Goal: Task Accomplishment & Management: Manage account settings

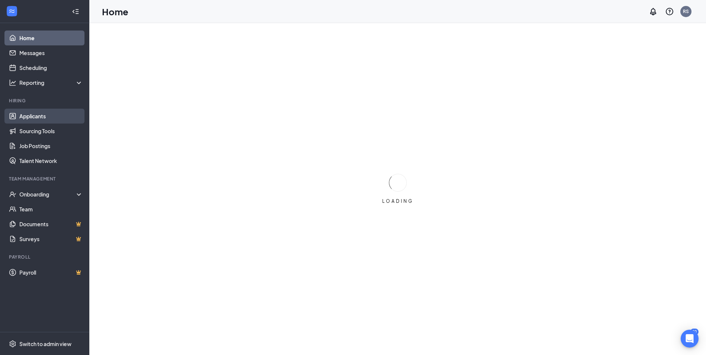
click at [46, 115] on link "Applicants" at bounding box center [51, 116] width 64 height 15
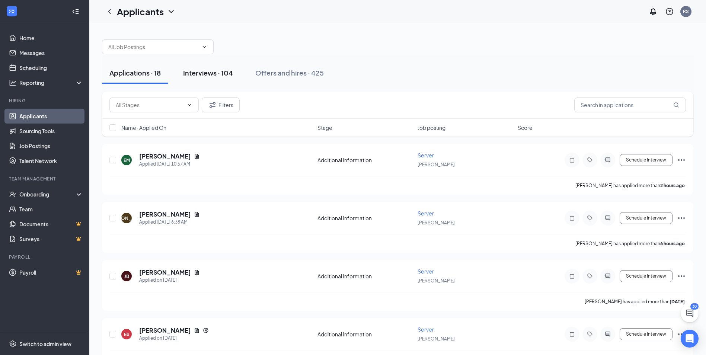
click at [210, 73] on div "Interviews · 104" at bounding box center [208, 72] width 50 height 9
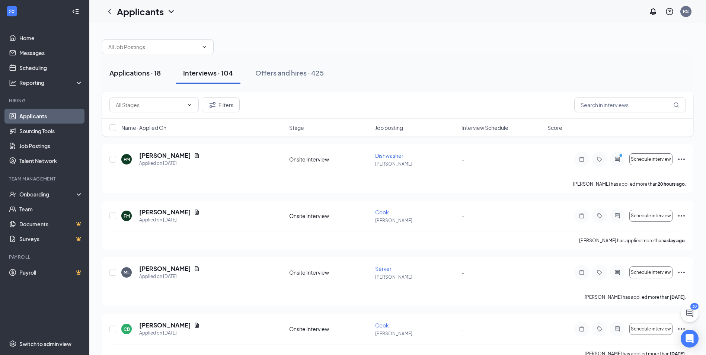
click at [152, 70] on div "Applications · 18" at bounding box center [134, 72] width 51 height 9
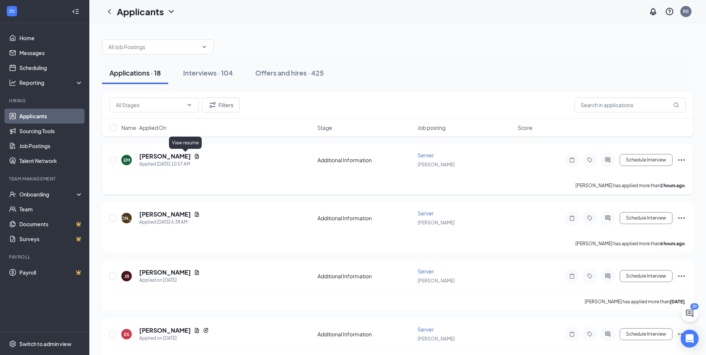
click at [195, 157] on icon "Document" at bounding box center [197, 156] width 4 height 5
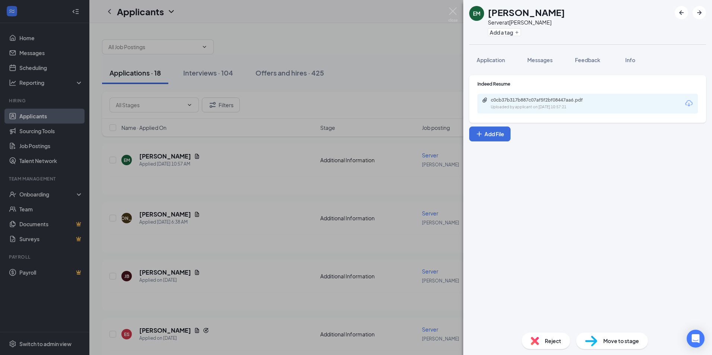
click at [682, 106] on div "c0cb37b317b887c07af5f2bf08447aa6.pdf Uploaded by applicant on [DATE] 10:57:21" at bounding box center [587, 104] width 220 height 20
click at [686, 103] on icon "Download" at bounding box center [688, 103] width 7 height 6
click at [452, 12] on img at bounding box center [452, 14] width 9 height 15
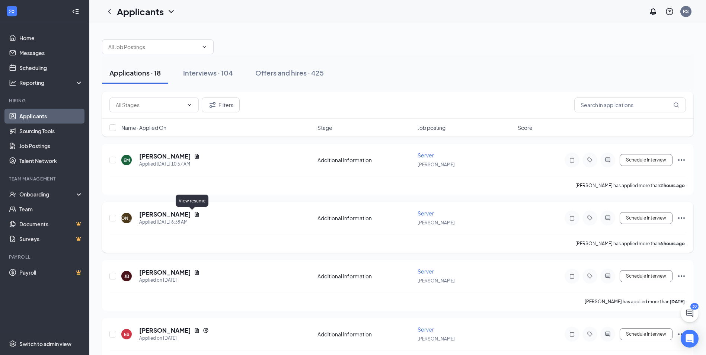
click at [194, 213] on icon "Document" at bounding box center [197, 214] width 6 height 6
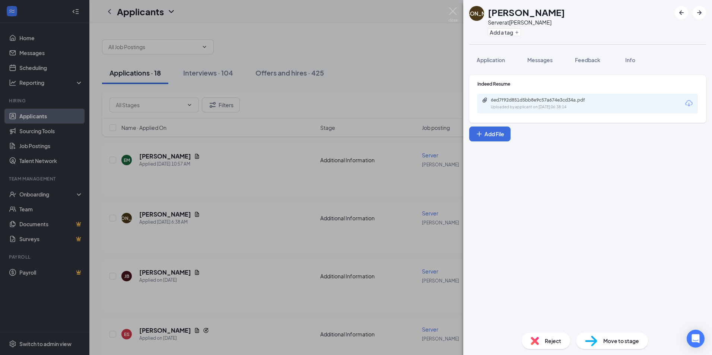
click at [688, 104] on icon "Download" at bounding box center [688, 103] width 9 height 9
click at [453, 9] on img at bounding box center [452, 14] width 9 height 15
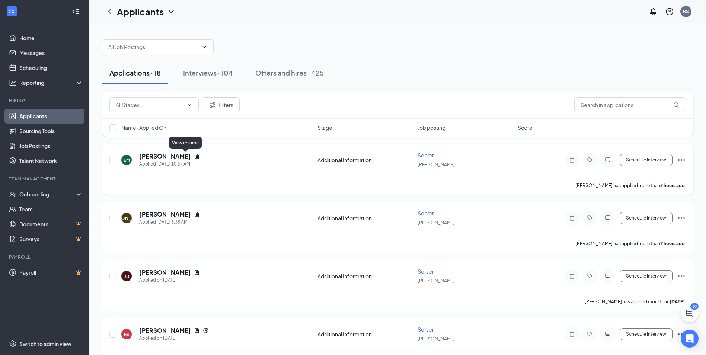
click at [194, 157] on icon "Document" at bounding box center [197, 156] width 6 height 6
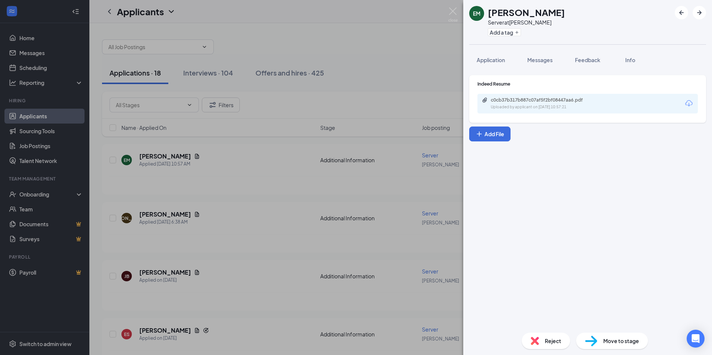
click at [636, 104] on div "c0cb37b317b887c07af5f2bf08447aa6.pdf Uploaded by applicant on [DATE] 10:57:21" at bounding box center [587, 104] width 220 height 20
click at [687, 103] on icon "Download" at bounding box center [688, 103] width 7 height 6
click at [451, 11] on img at bounding box center [452, 14] width 9 height 15
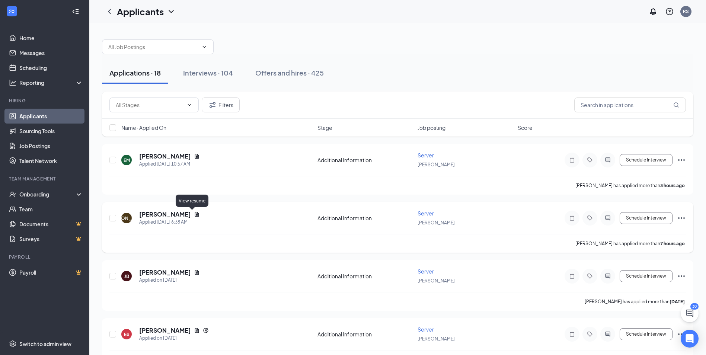
click at [194, 213] on icon "Document" at bounding box center [197, 214] width 6 height 6
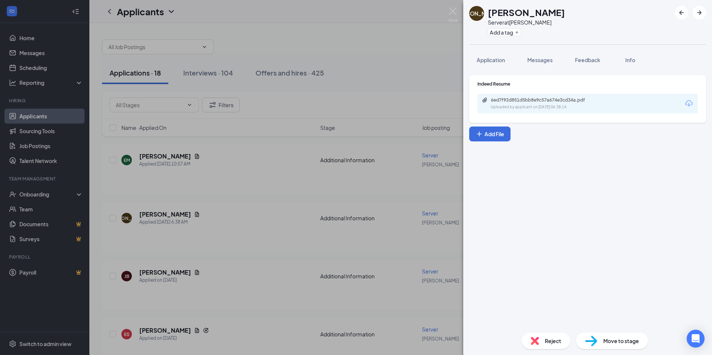
click at [688, 103] on icon "Download" at bounding box center [688, 103] width 9 height 9
click at [452, 11] on img at bounding box center [452, 14] width 9 height 15
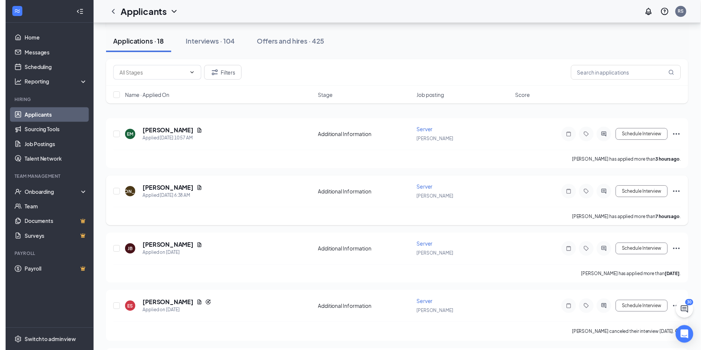
scroll to position [37, 0]
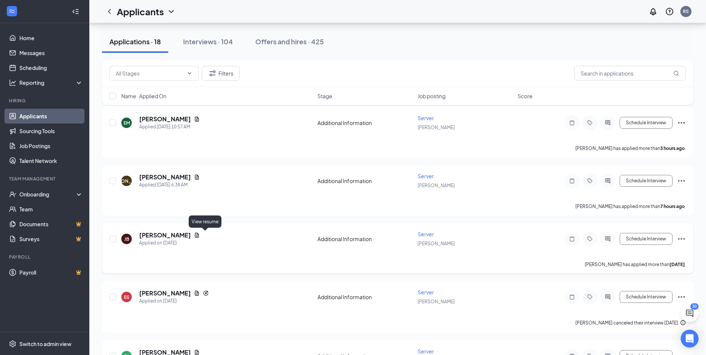
click at [200, 233] on icon "Document" at bounding box center [197, 235] width 6 height 6
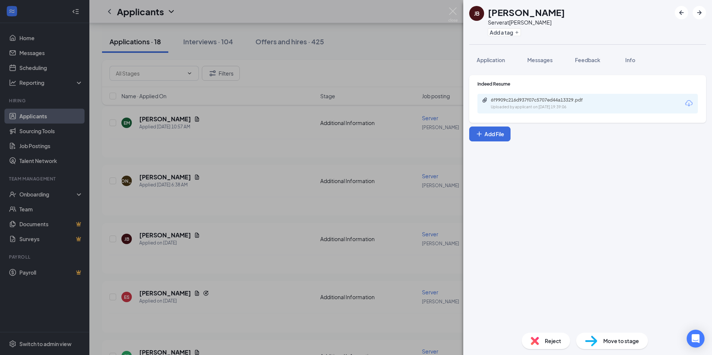
click at [691, 105] on icon "Download" at bounding box center [688, 103] width 9 height 9
click at [688, 104] on icon "Download" at bounding box center [688, 103] width 7 height 6
click at [453, 12] on img at bounding box center [452, 14] width 9 height 15
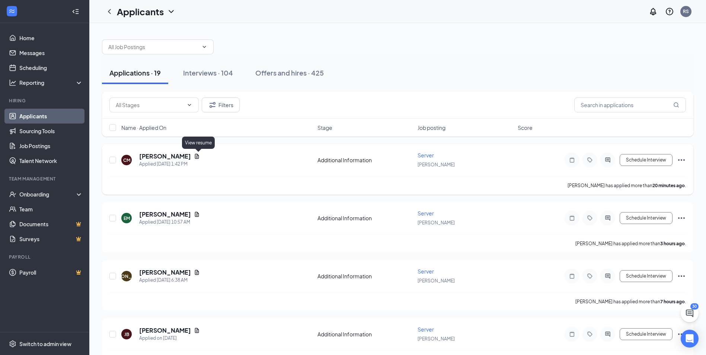
click at [199, 156] on icon "Document" at bounding box center [197, 156] width 4 height 5
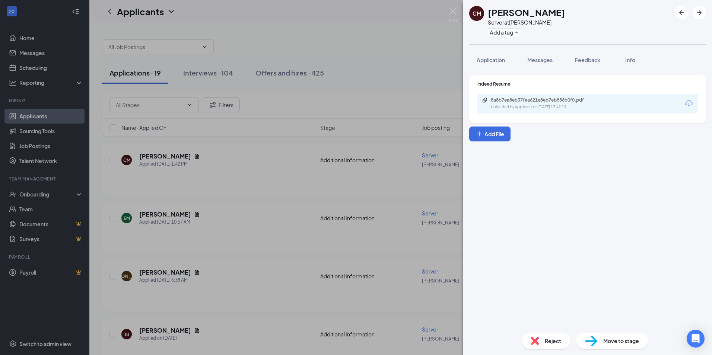
click at [690, 103] on icon "Download" at bounding box center [688, 103] width 9 height 9
